Goal: Find specific page/section: Find specific page/section

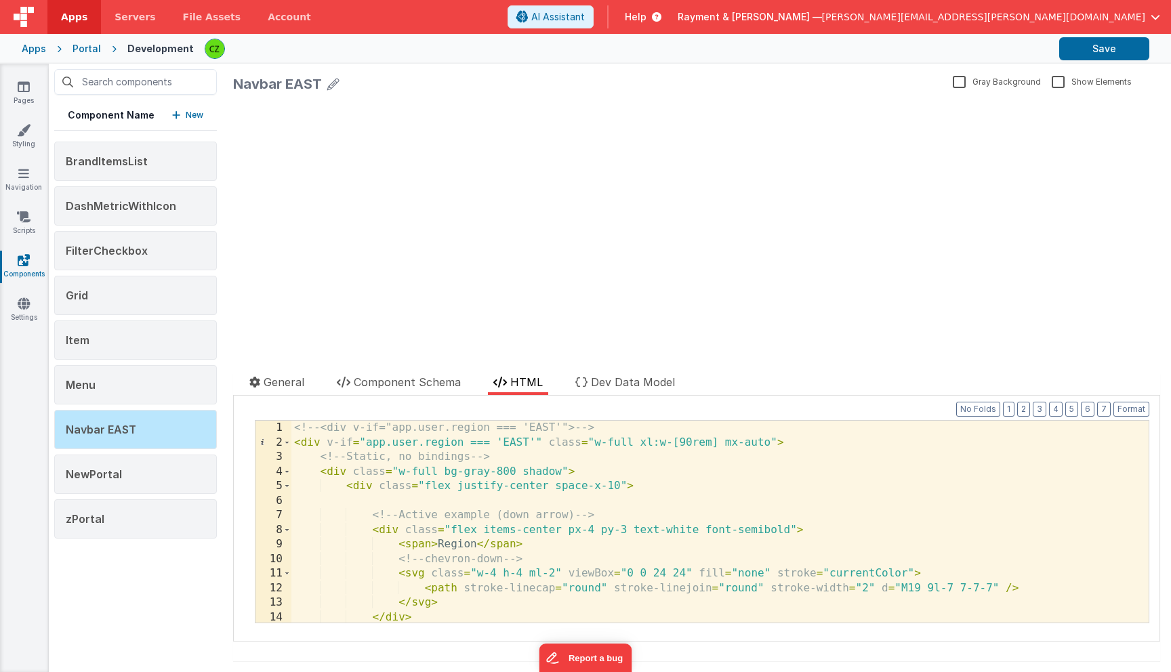
click at [457, 446] on div "<!-- <div v-if="app.user.region === 'EAST'"> --> < div v-if = "app.user.region …" at bounding box center [719, 536] width 857 height 231
click at [538, 536] on div "<!-- <div v-if="app.user.region === 'EAST'"> --> < div v-if = "app.user.region …" at bounding box center [719, 536] width 857 height 231
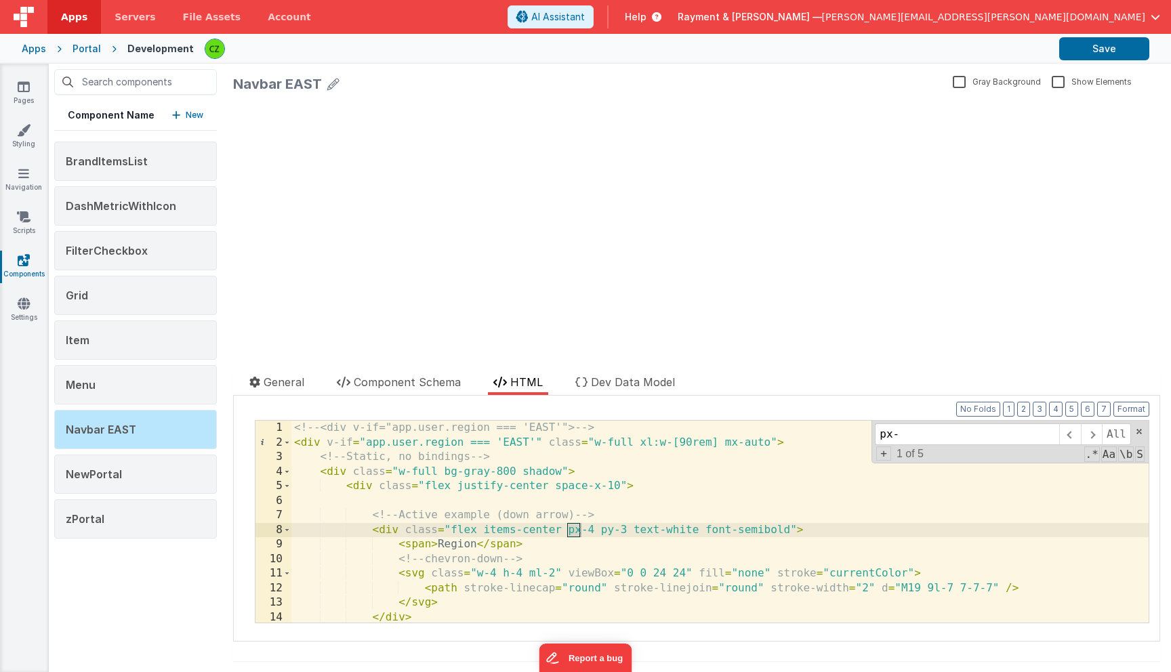
type input "px-2"
click at [510, 491] on div "<!-- <div v-if="app.user.region === 'EAST'"> --> < div v-if = "app.user.region …" at bounding box center [719, 536] width 857 height 231
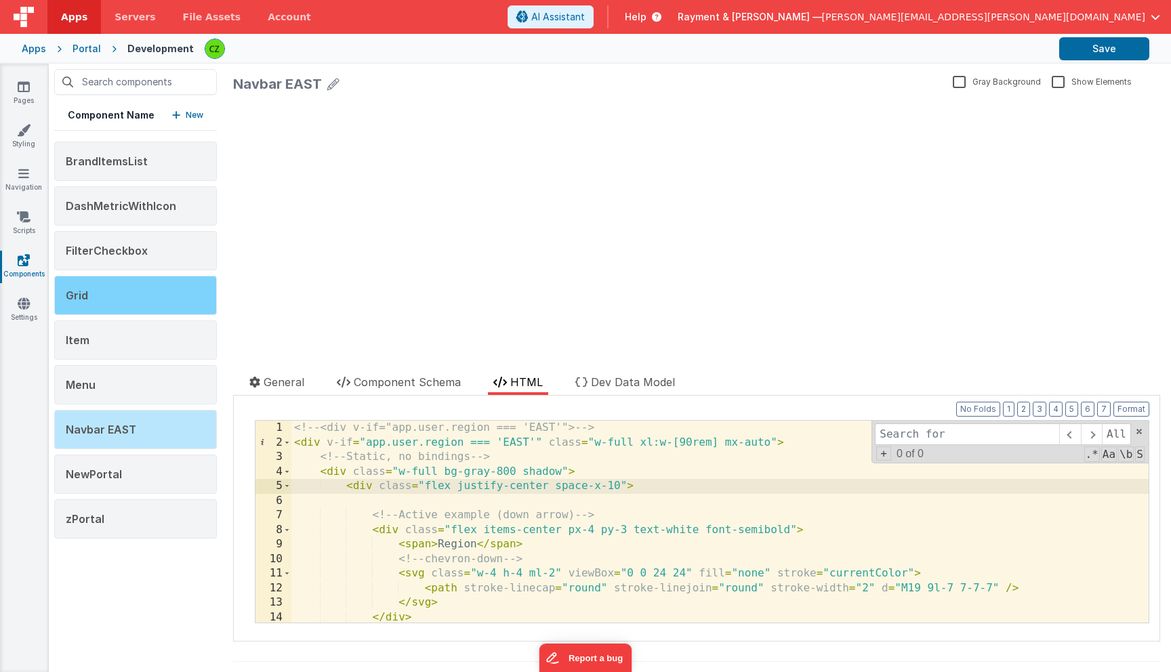
click at [137, 283] on div "Grid" at bounding box center [135, 295] width 163 height 39
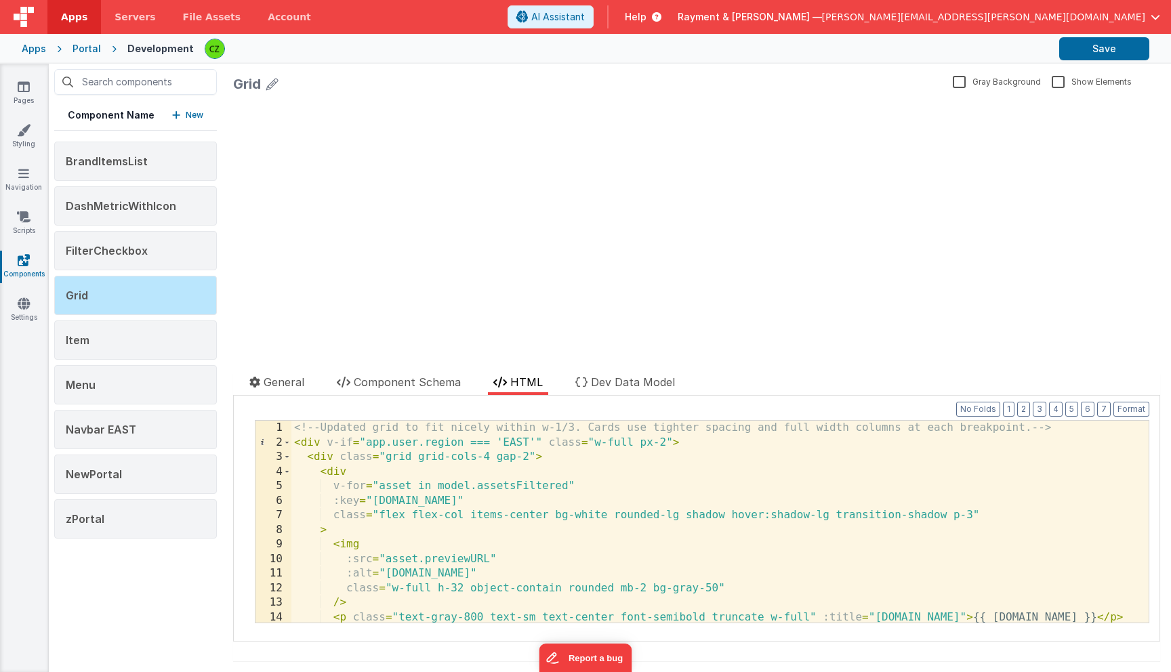
click at [661, 443] on div "<!-- Updated grid to fit nicely within w-1/3. Cards use tighter spacing and ful…" at bounding box center [719, 536] width 857 height 231
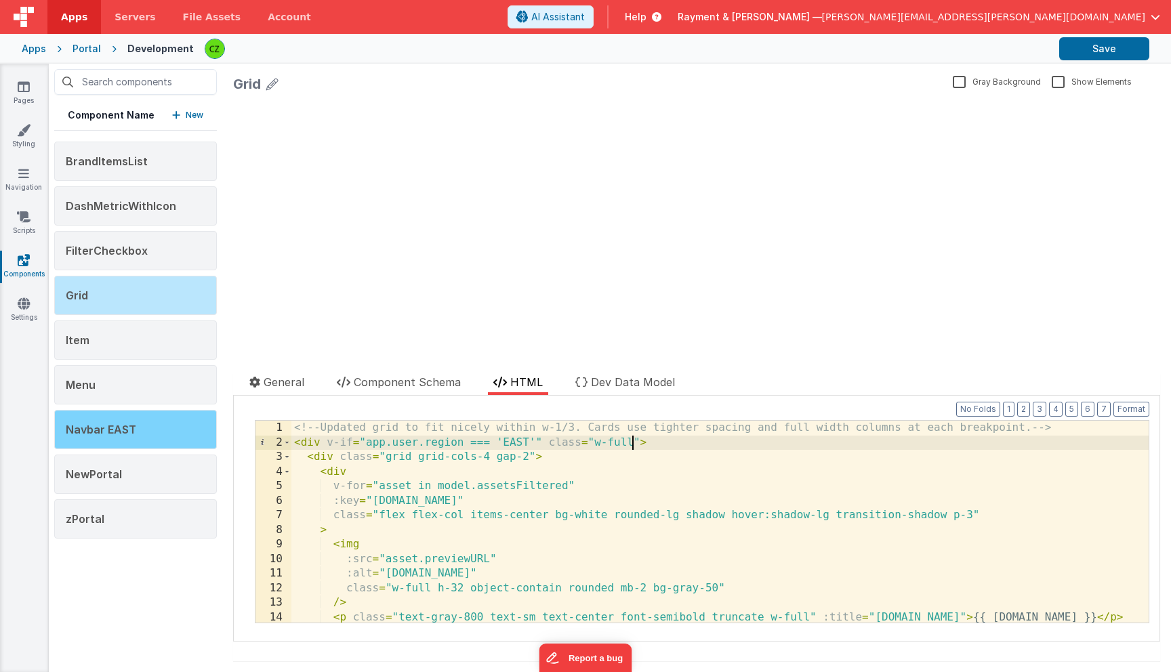
click at [134, 434] on span "Navbar EAST" at bounding box center [101, 430] width 70 height 14
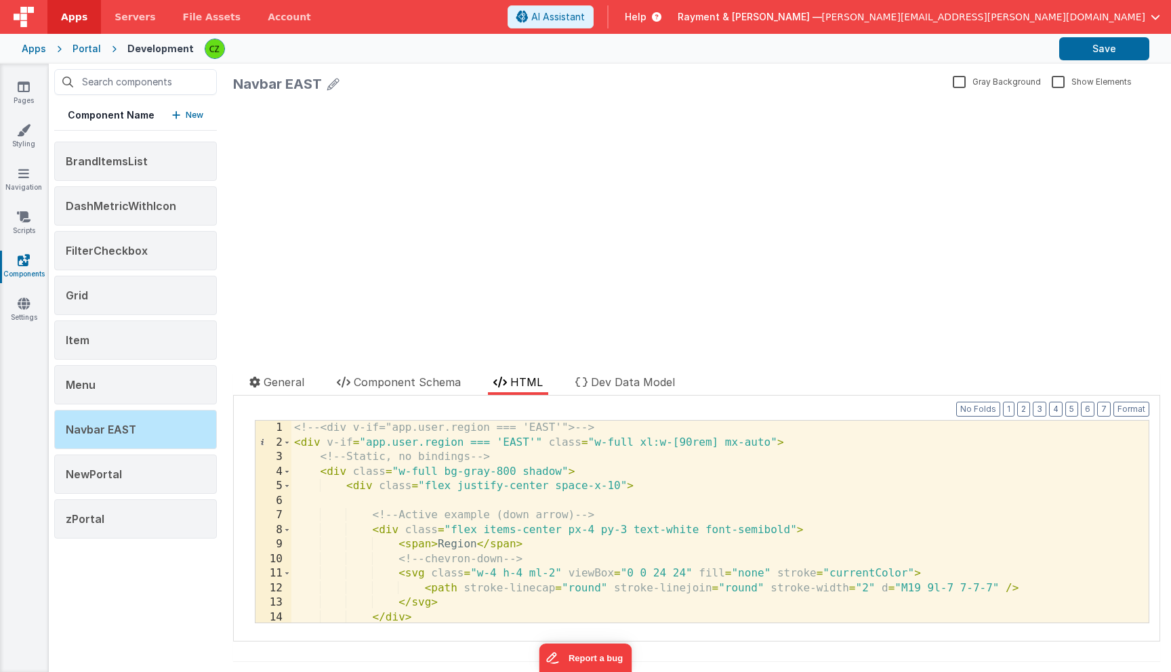
click at [619, 440] on div "<!-- <div v-if="app.user.region === 'EAST'"> --> < div v-if = "app.user.region …" at bounding box center [719, 536] width 857 height 231
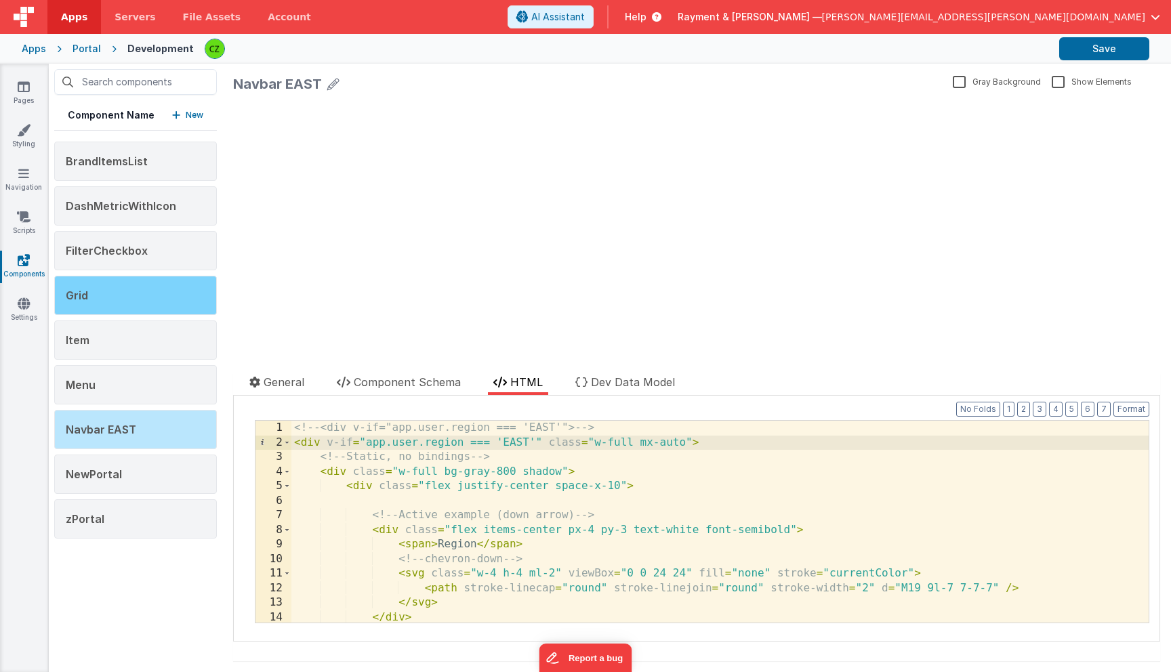
click at [128, 280] on div "Grid" at bounding box center [135, 295] width 163 height 39
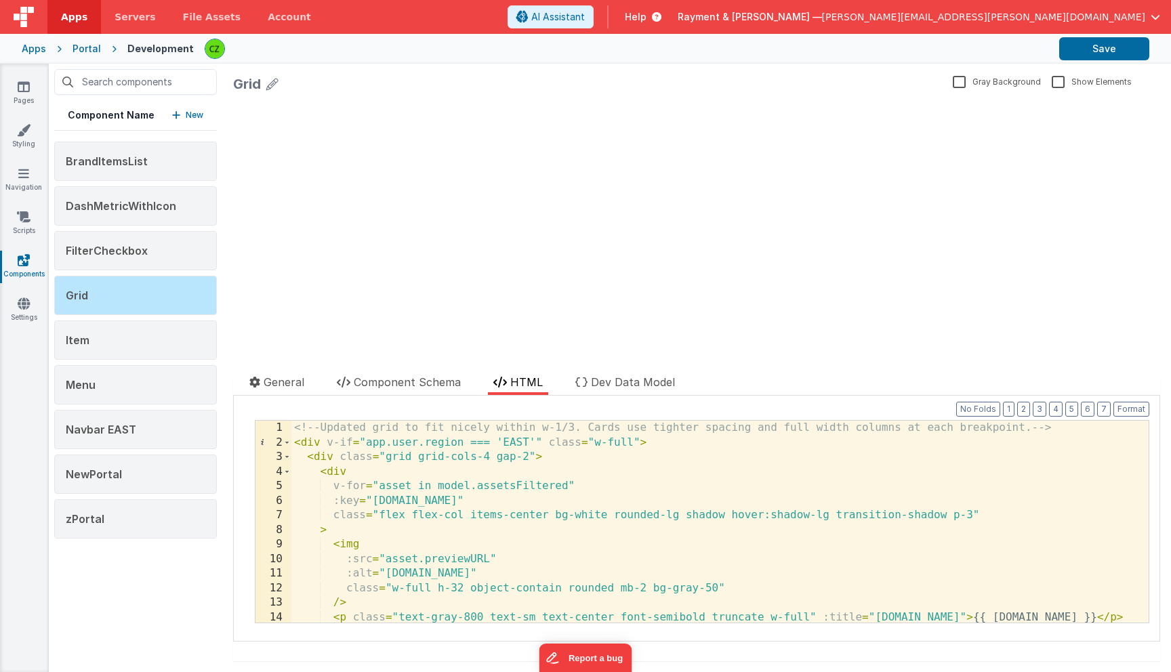
click at [518, 485] on div "<!-- Updated grid to fit nicely within w-1/3. Cards use tighter spacing and ful…" at bounding box center [719, 536] width 857 height 231
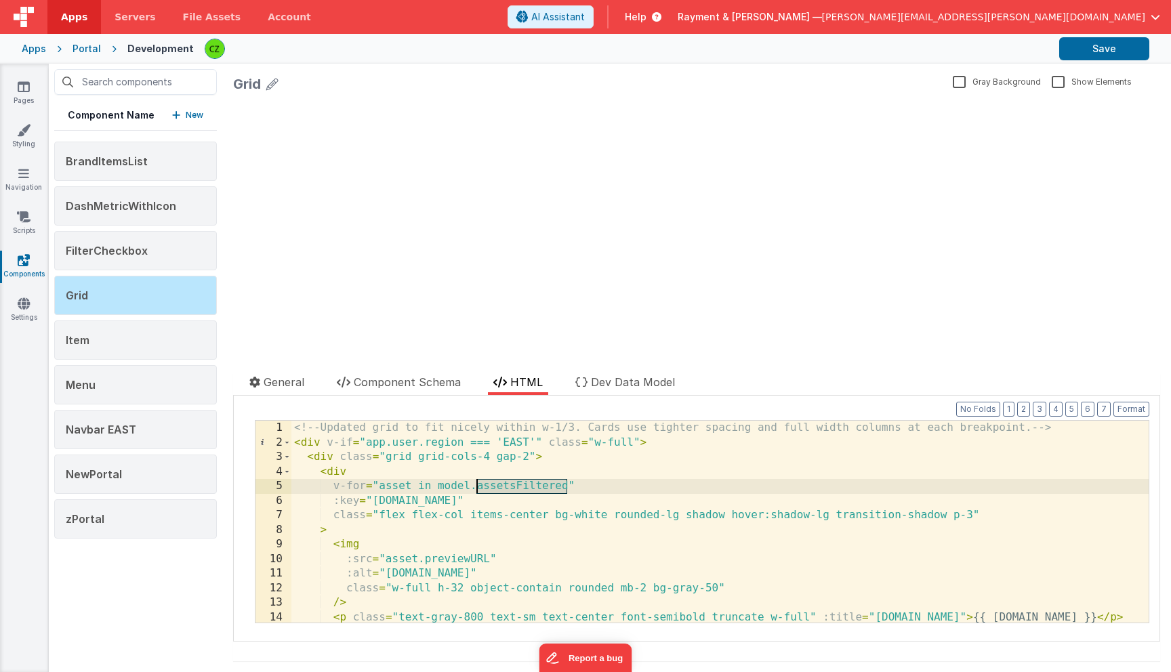
click at [518, 485] on div "<!-- Updated grid to fit nicely within w-1/3. Cards use tighter spacing and ful…" at bounding box center [719, 536] width 857 height 231
click at [607, 386] on span "Dev Data Model" at bounding box center [633, 382] width 84 height 14
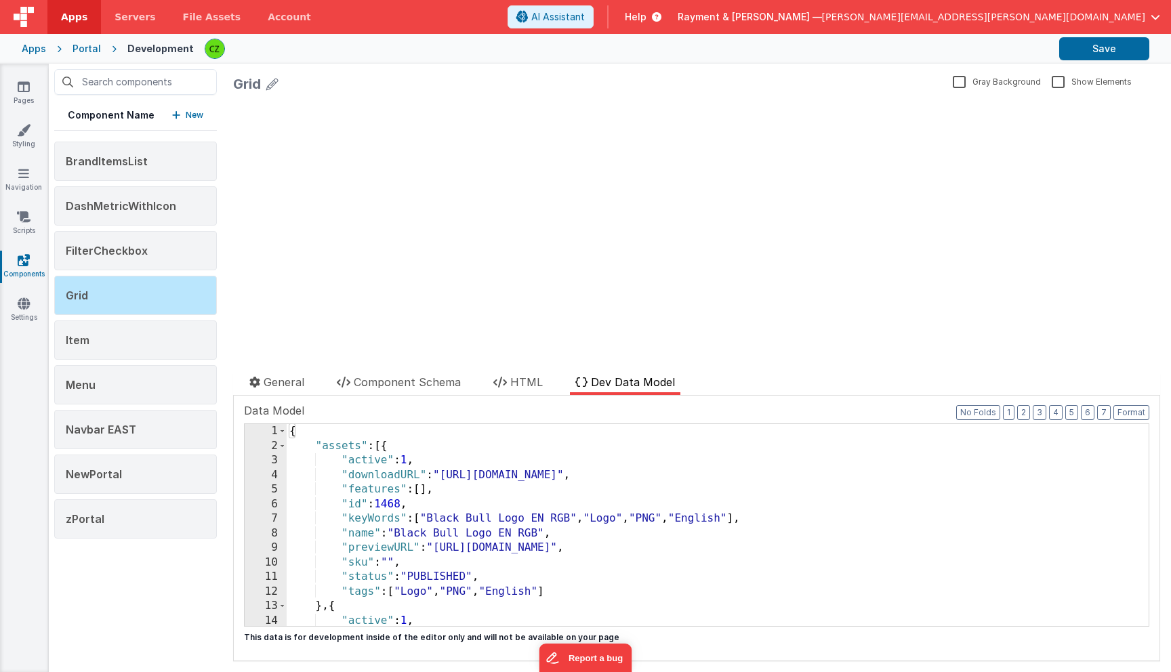
click at [339, 447] on div "{ "assets" : [{ "active" : 1 , "downloadURL" : "[URL][DOMAIN_NAME]" , "features…" at bounding box center [718, 539] width 862 height 231
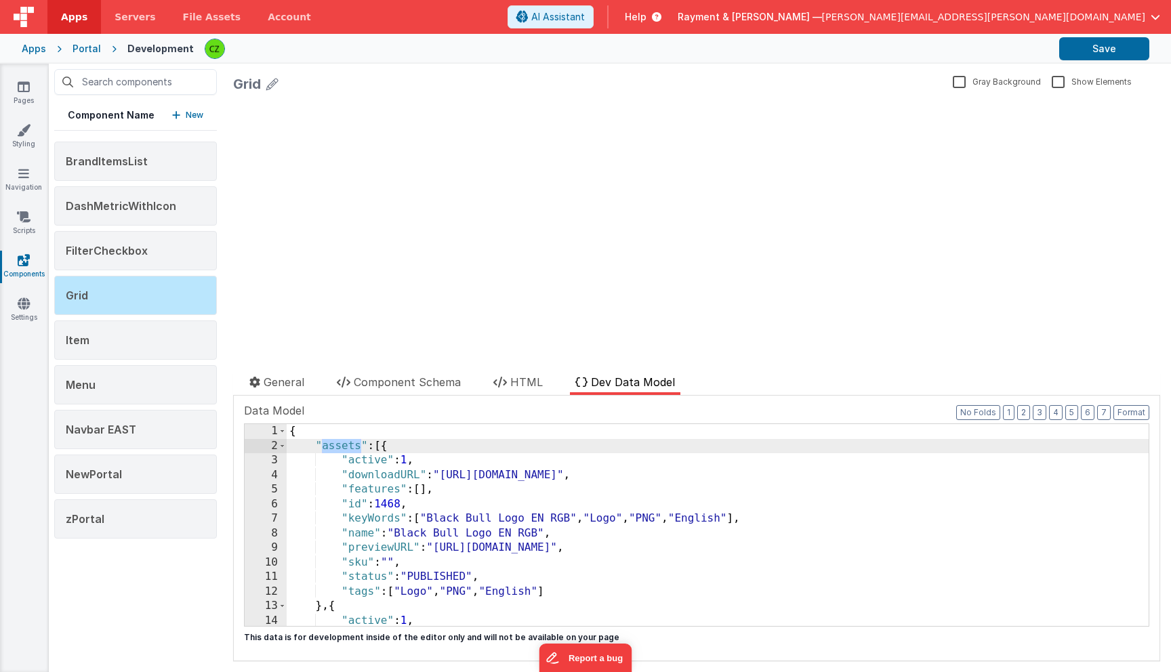
click at [520, 371] on div at bounding box center [465, 363] width 464 height 22
click at [520, 377] on span "HTML" at bounding box center [526, 382] width 33 height 14
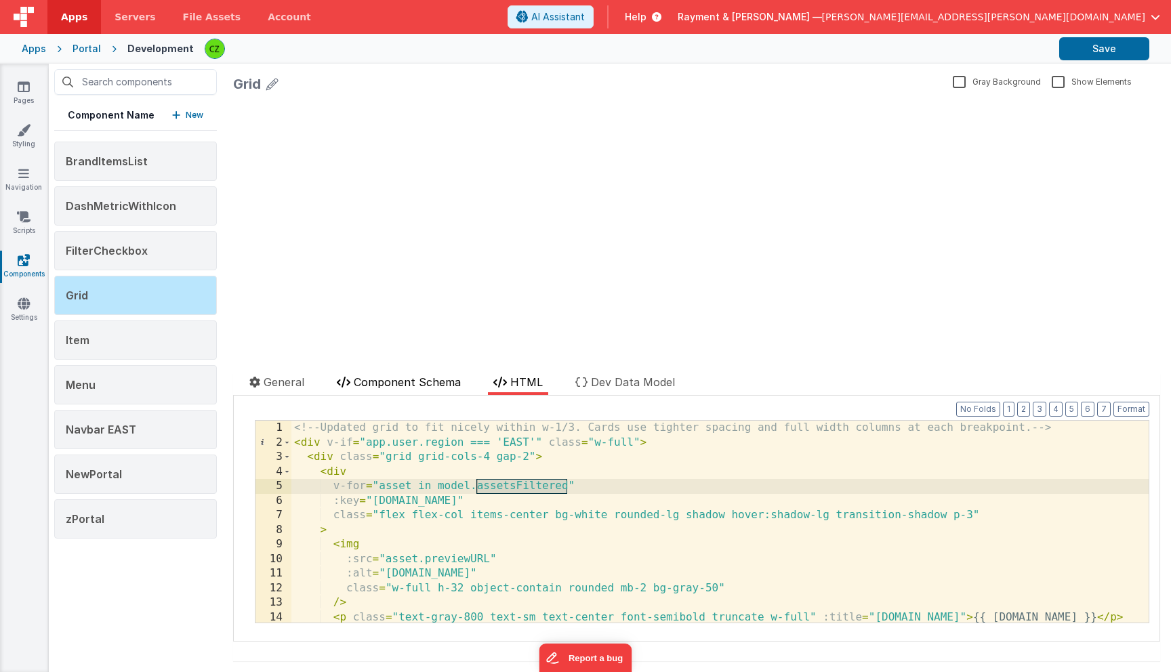
click at [407, 378] on span "Component Schema" at bounding box center [407, 382] width 107 height 14
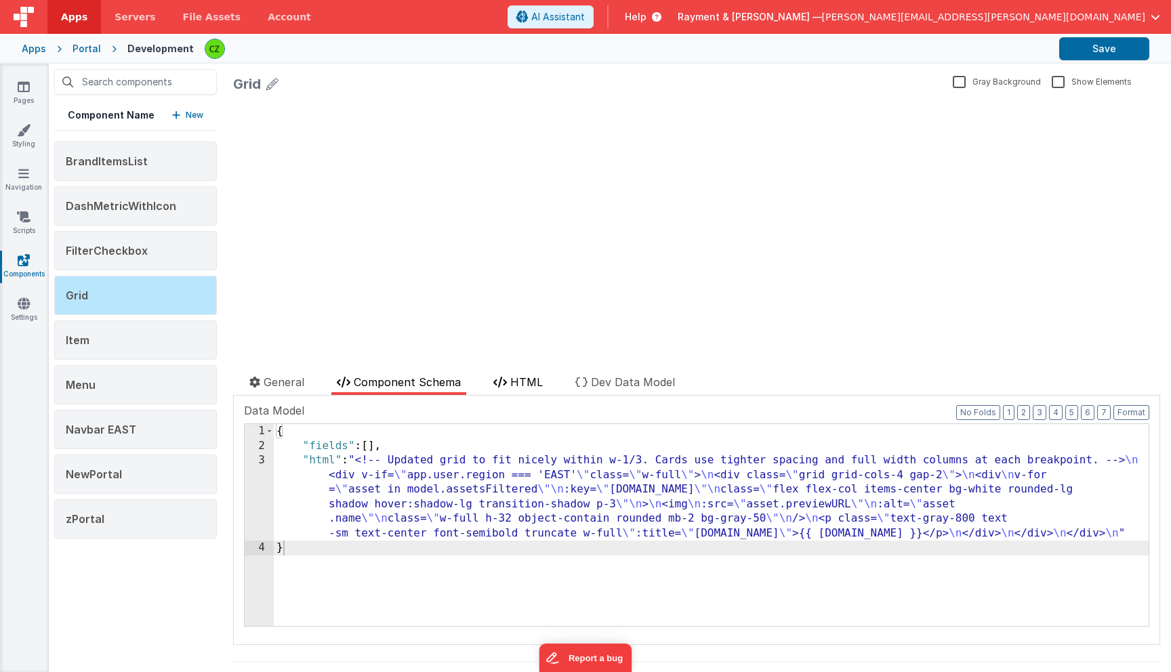
click at [521, 387] on span "HTML" at bounding box center [526, 382] width 33 height 14
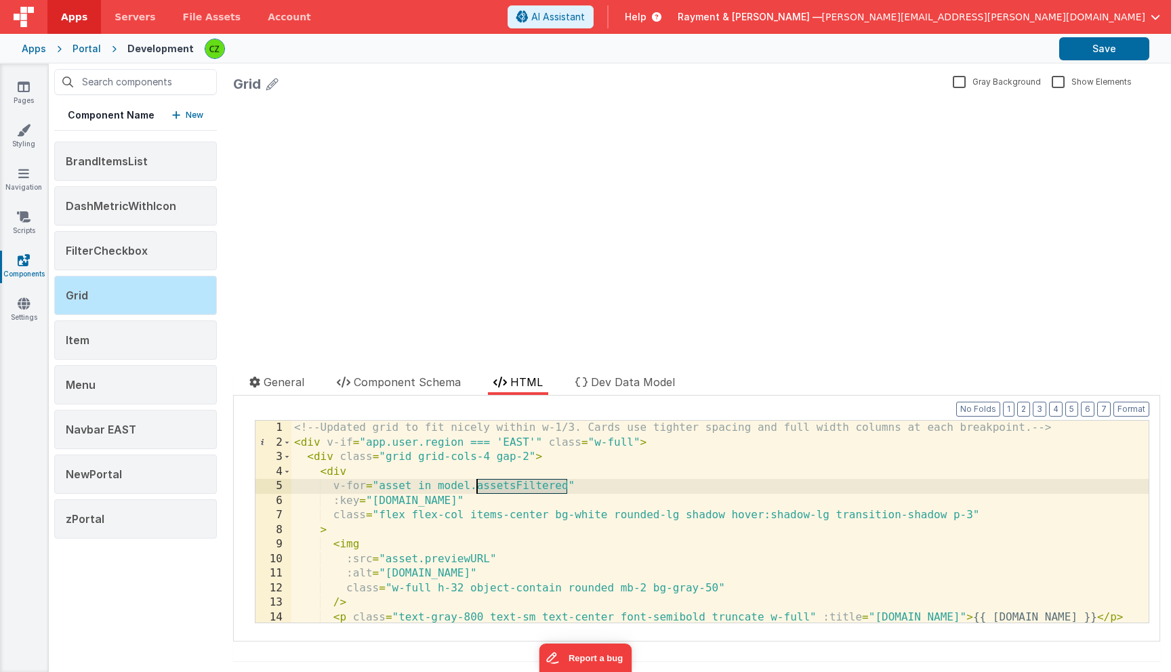
click at [535, 489] on div "<!-- Updated grid to fit nicely within w-1/3. Cards use tighter spacing and ful…" at bounding box center [719, 536] width 857 height 231
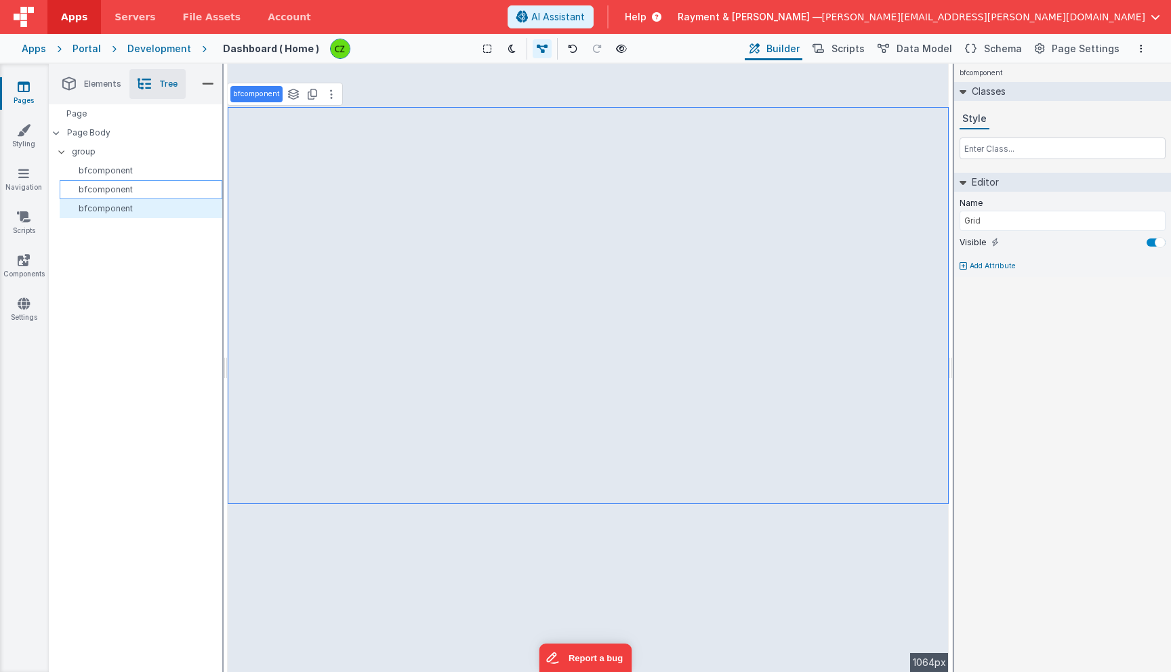
click at [109, 188] on p "bfcomponent" at bounding box center [143, 189] width 157 height 11
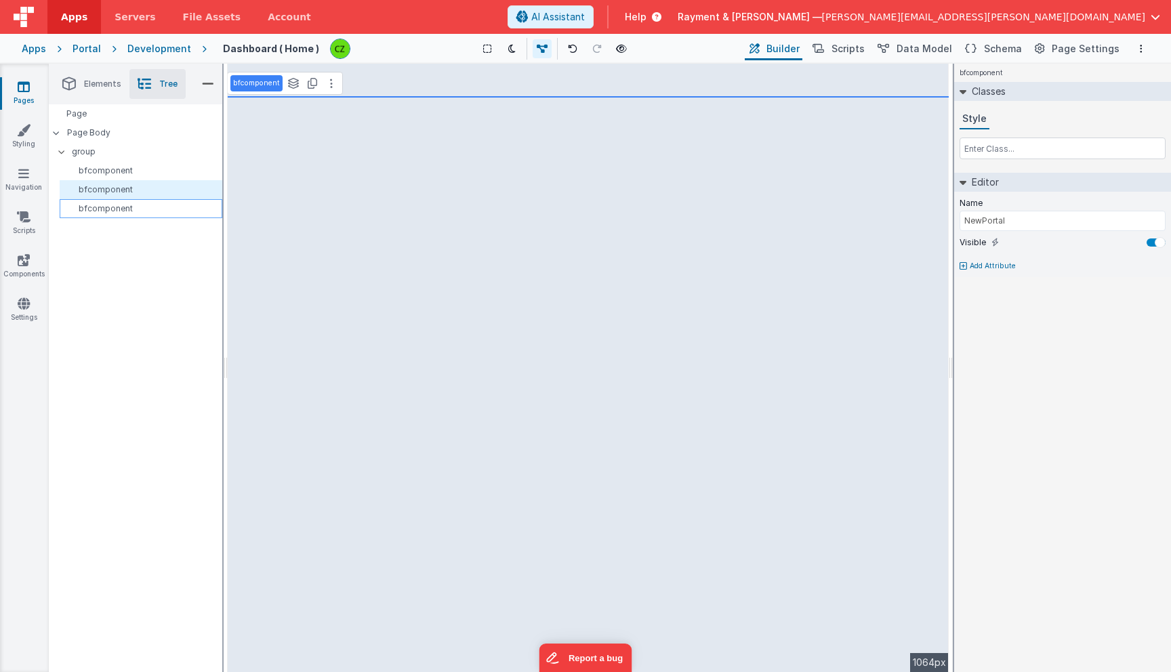
click at [117, 209] on p "bfcomponent" at bounding box center [143, 208] width 157 height 11
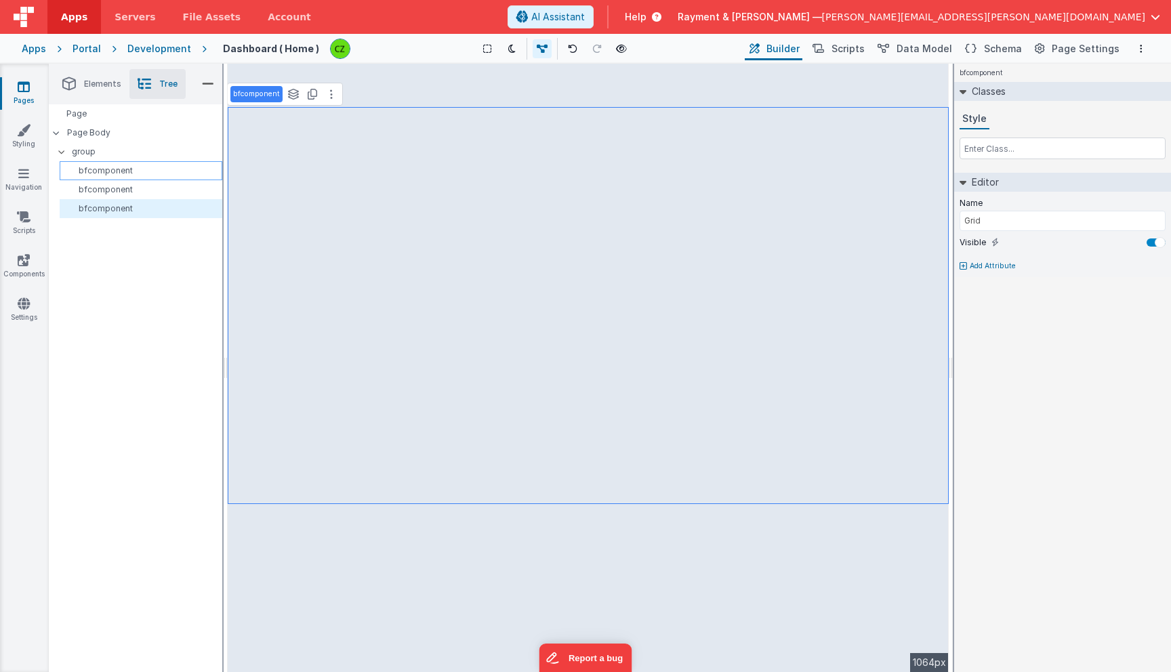
click at [119, 169] on p "bfcomponent" at bounding box center [143, 170] width 157 height 11
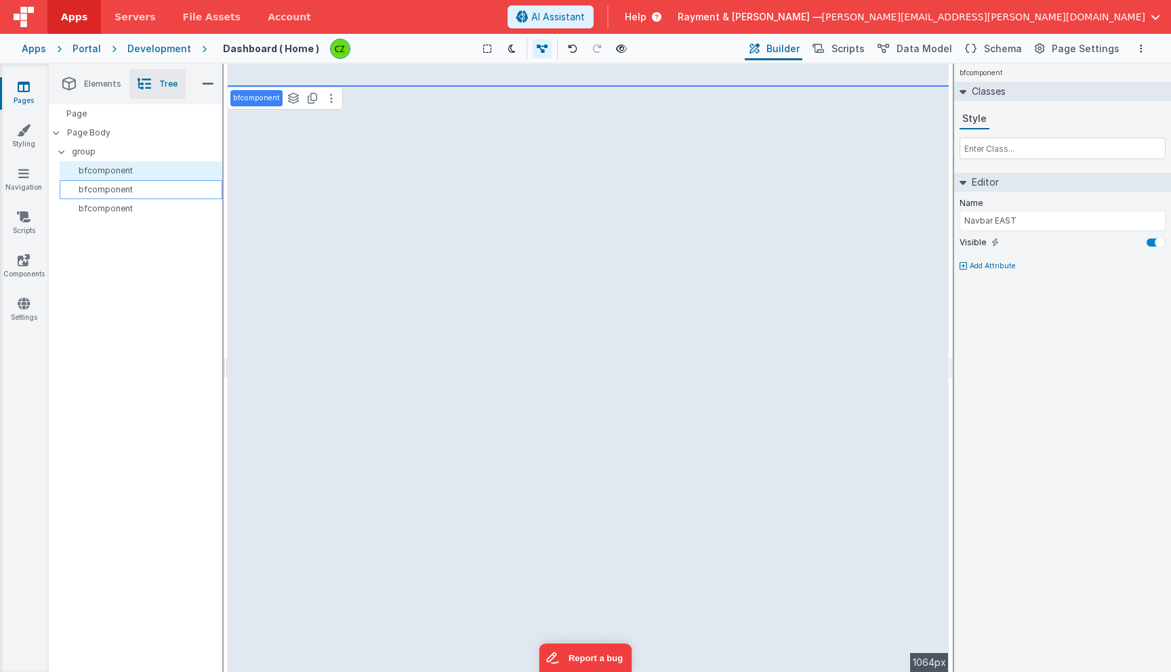
click at [119, 191] on p "bfcomponent" at bounding box center [143, 189] width 157 height 11
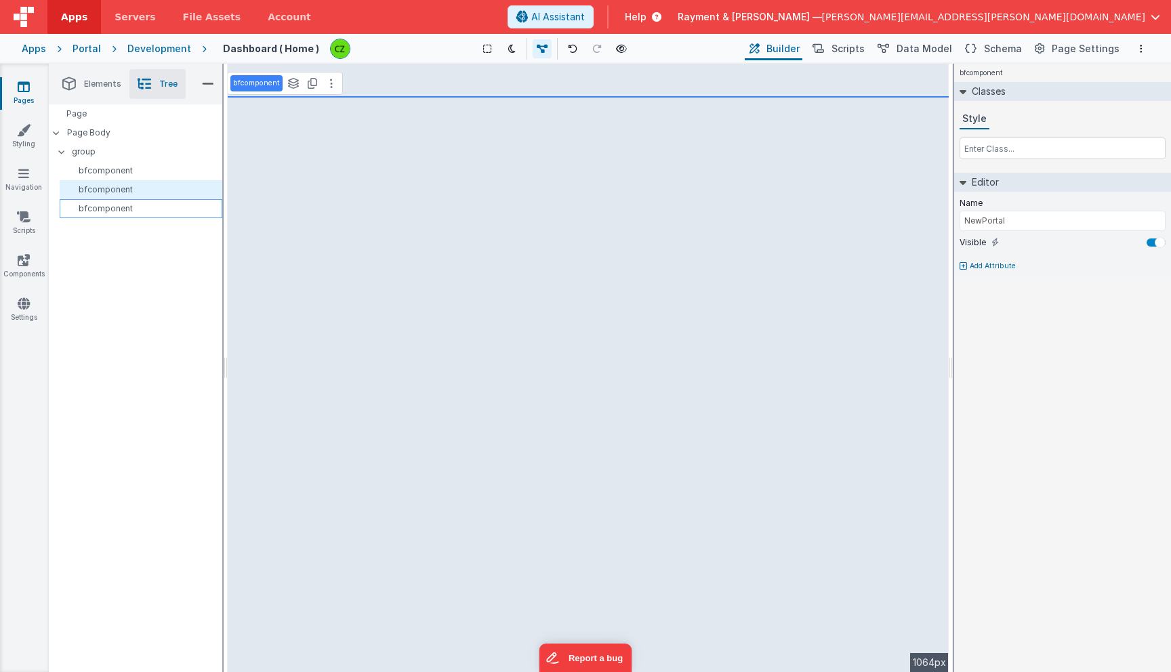
click at [120, 207] on p "bfcomponent" at bounding box center [143, 208] width 157 height 11
type input "Grid"
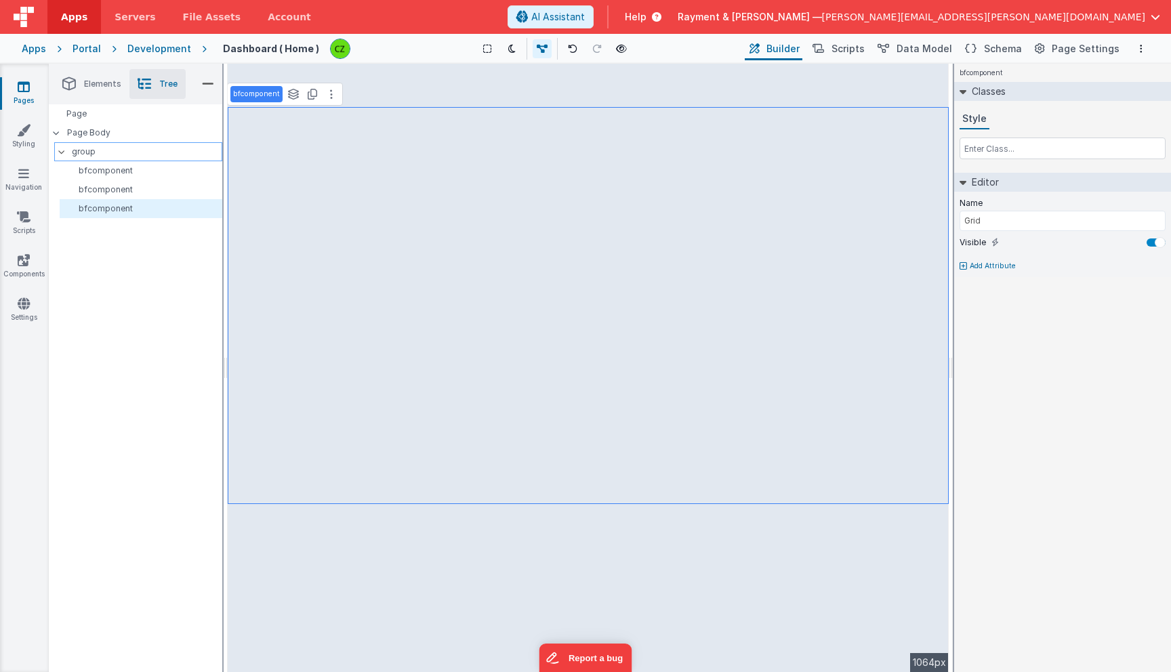
click at [104, 154] on p "group" at bounding box center [147, 151] width 150 height 15
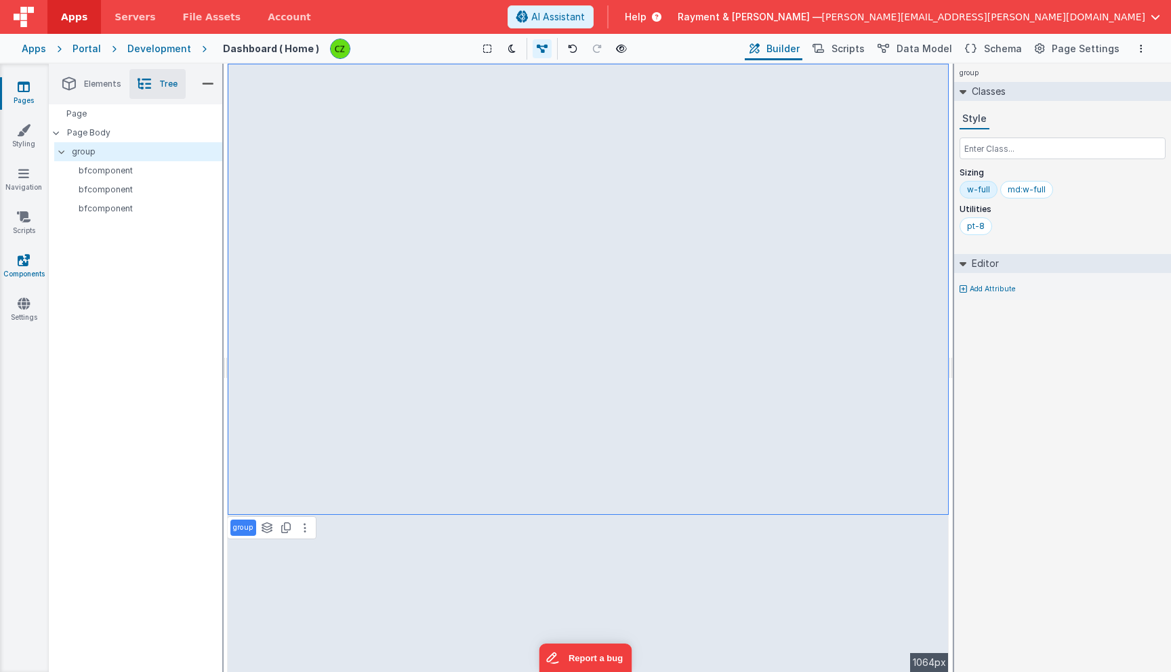
click at [18, 264] on icon at bounding box center [24, 260] width 12 height 14
